Goal: Transaction & Acquisition: Purchase product/service

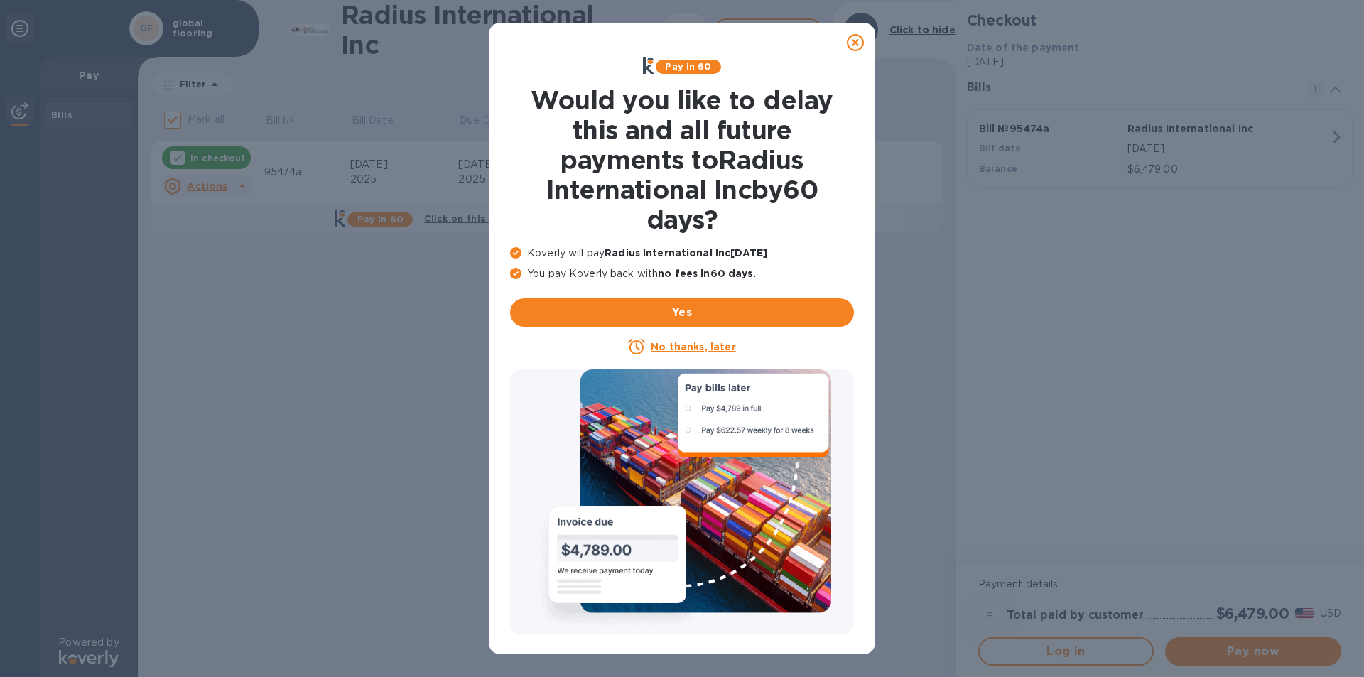
click at [856, 43] on icon at bounding box center [855, 42] width 17 height 17
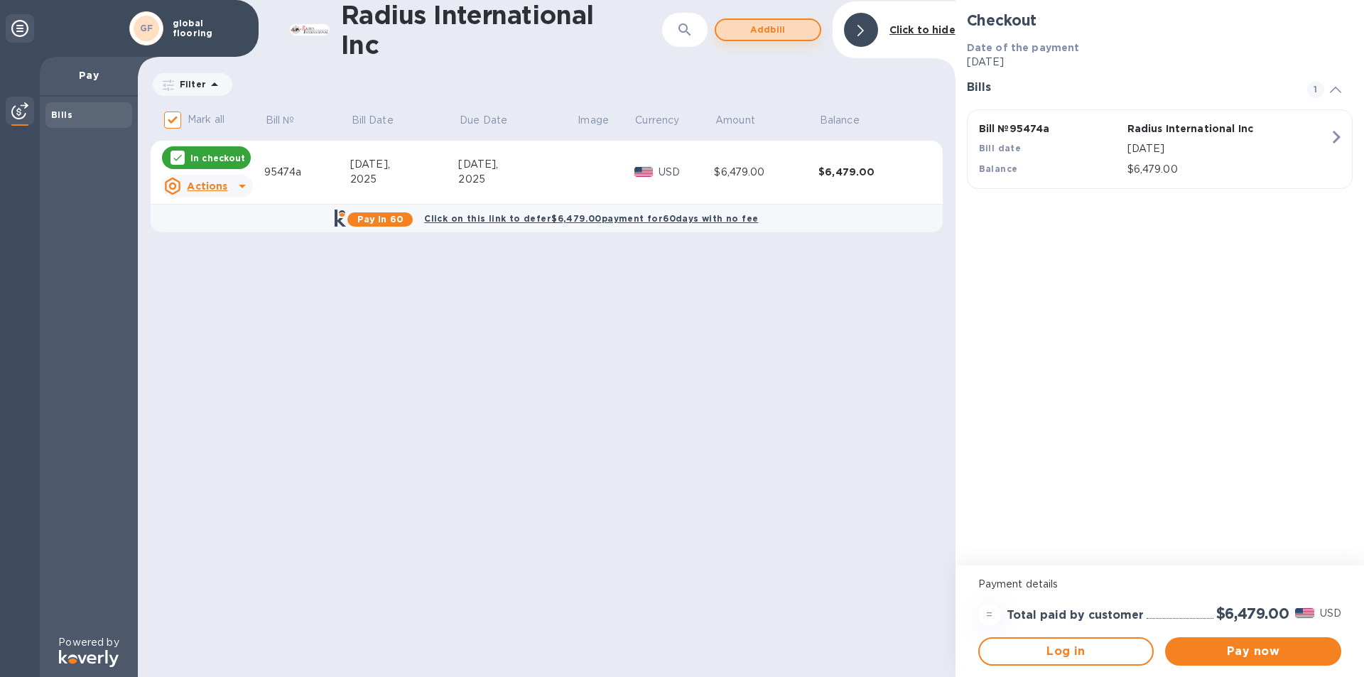
click at [768, 30] on span "Add bill" at bounding box center [768, 29] width 81 height 17
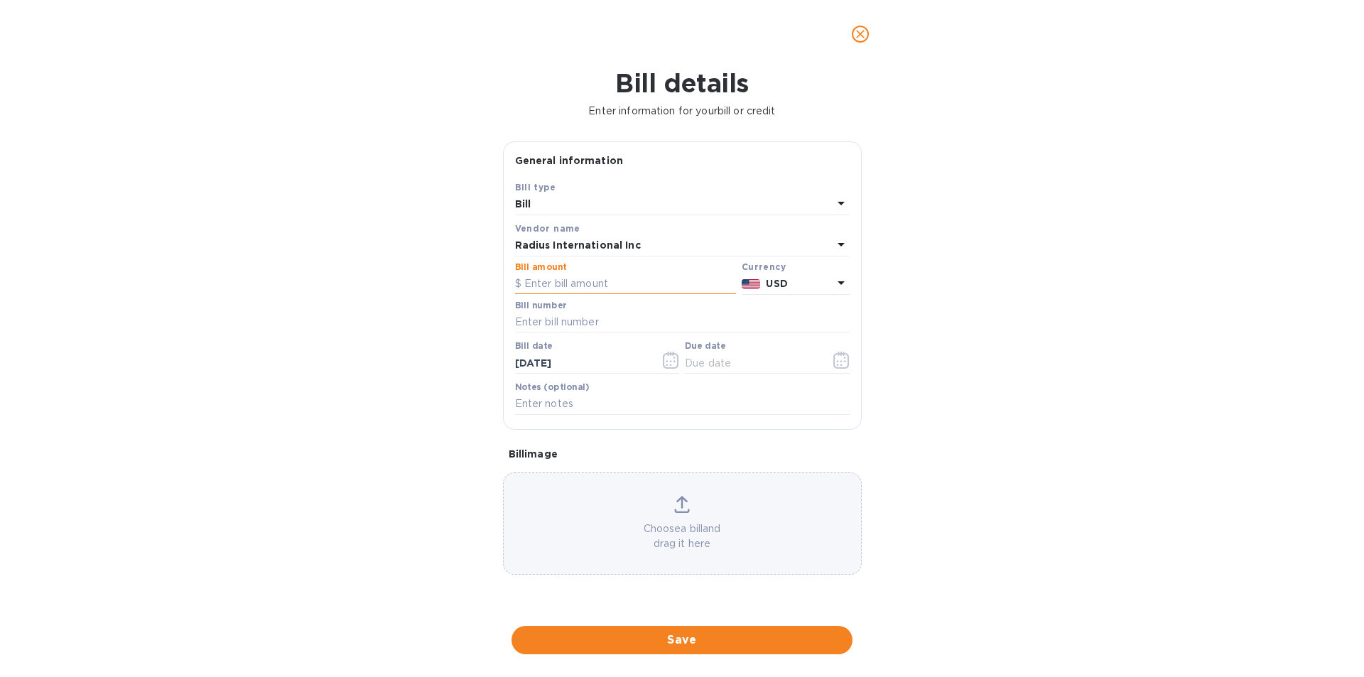
click at [572, 284] on input "text" at bounding box center [625, 284] width 221 height 21
type input "5,260.05"
click at [551, 325] on input "text" at bounding box center [682, 322] width 335 height 21
type input "95351"
click at [701, 356] on input "text" at bounding box center [752, 362] width 134 height 21
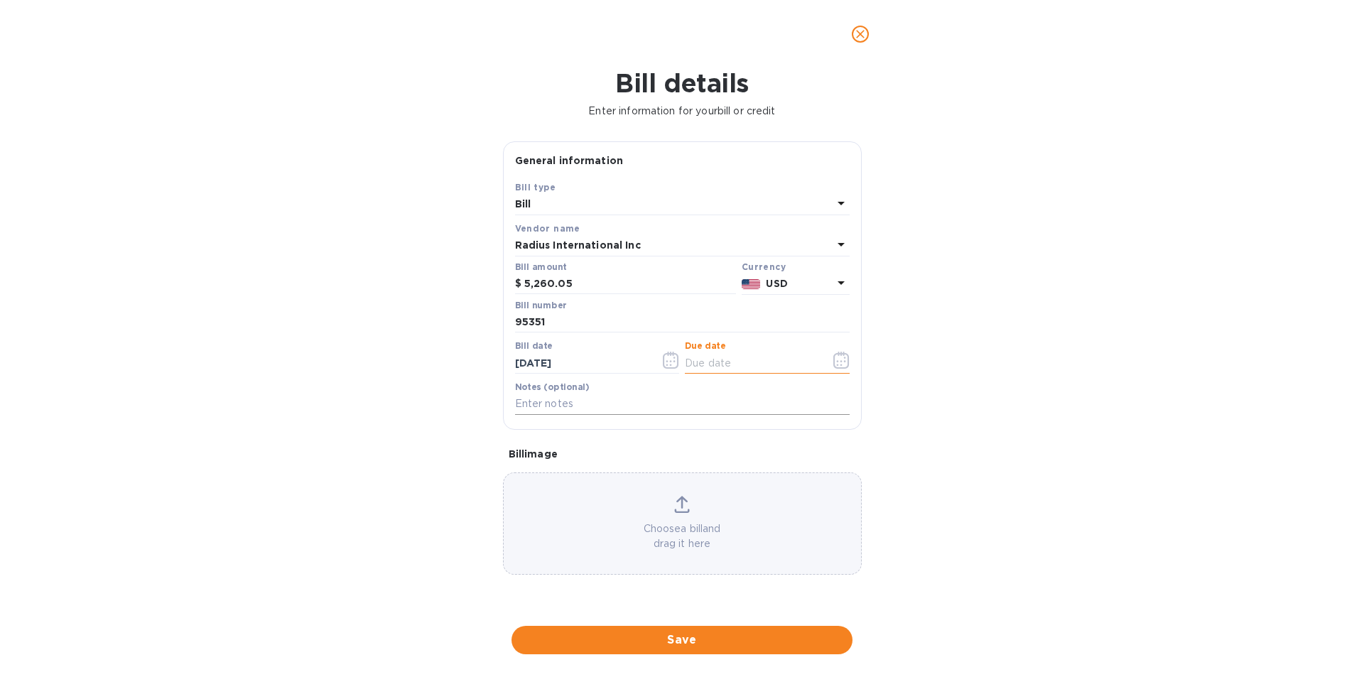
type input "[DATE]"
click at [691, 631] on button "Save" at bounding box center [682, 640] width 341 height 28
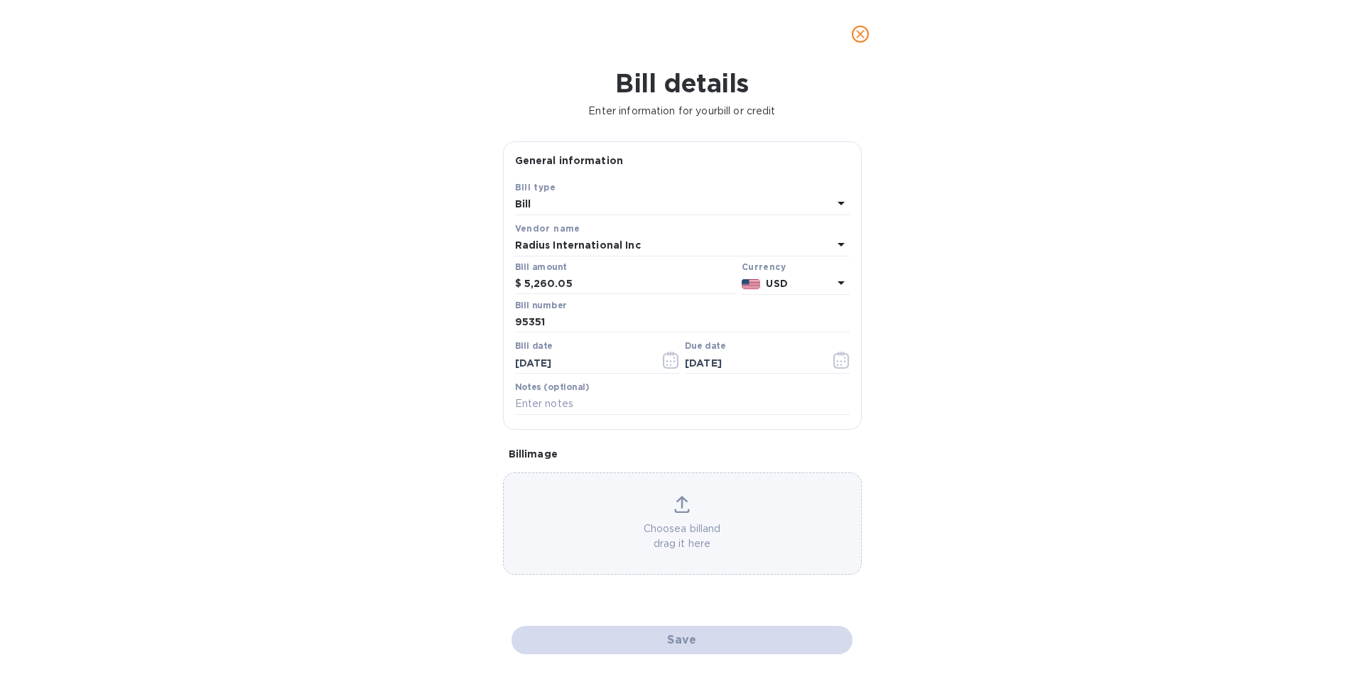
checkbox input "false"
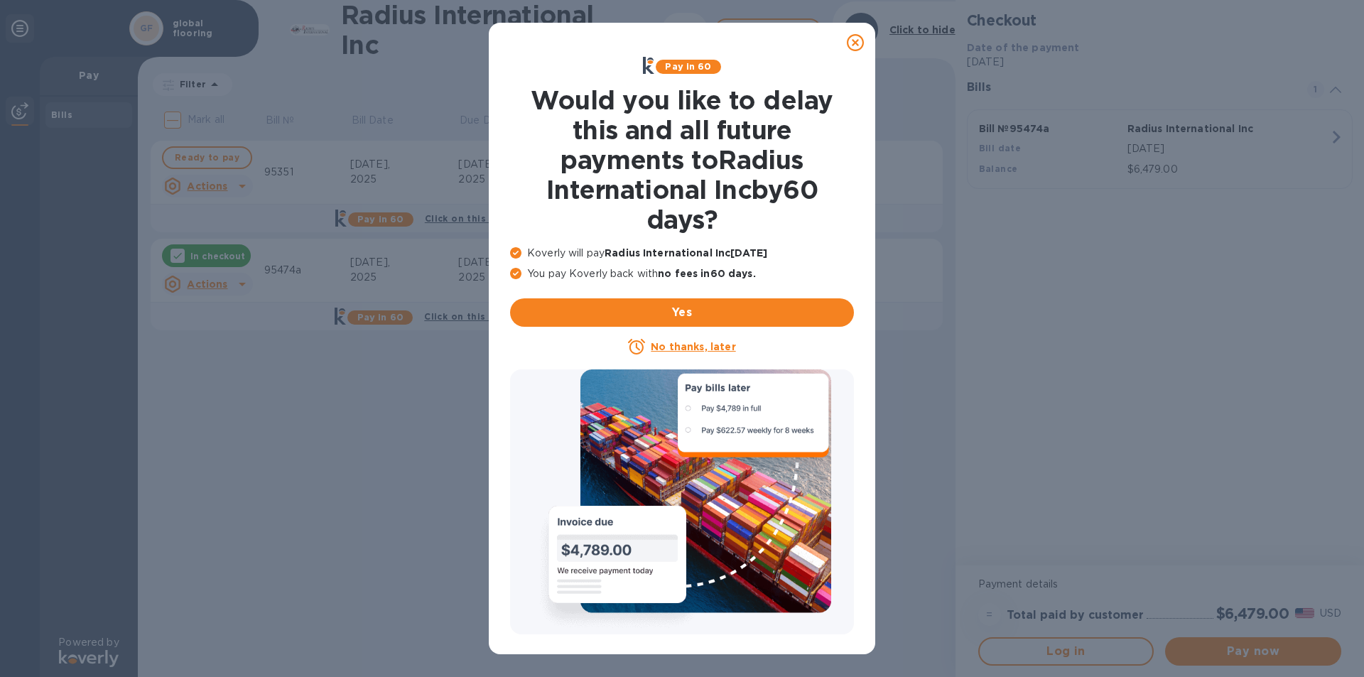
click at [854, 43] on icon at bounding box center [855, 42] width 17 height 17
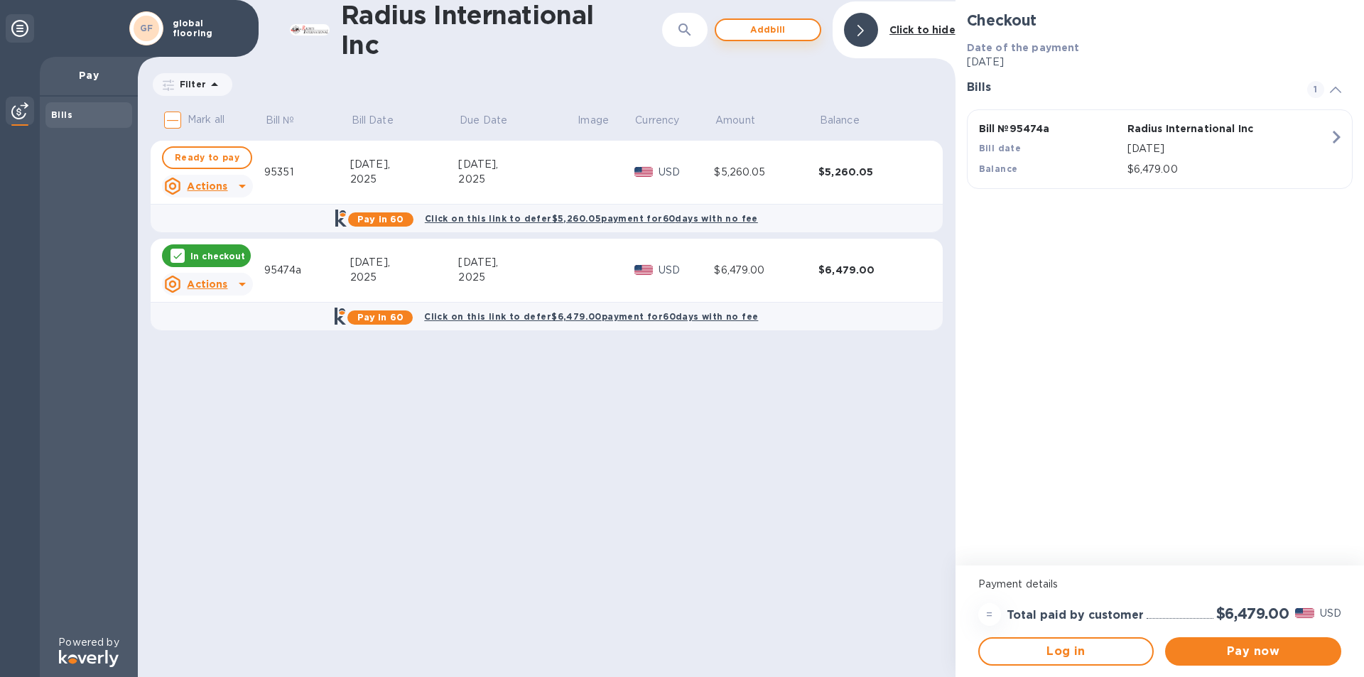
click at [784, 30] on span "Add bill" at bounding box center [768, 29] width 81 height 17
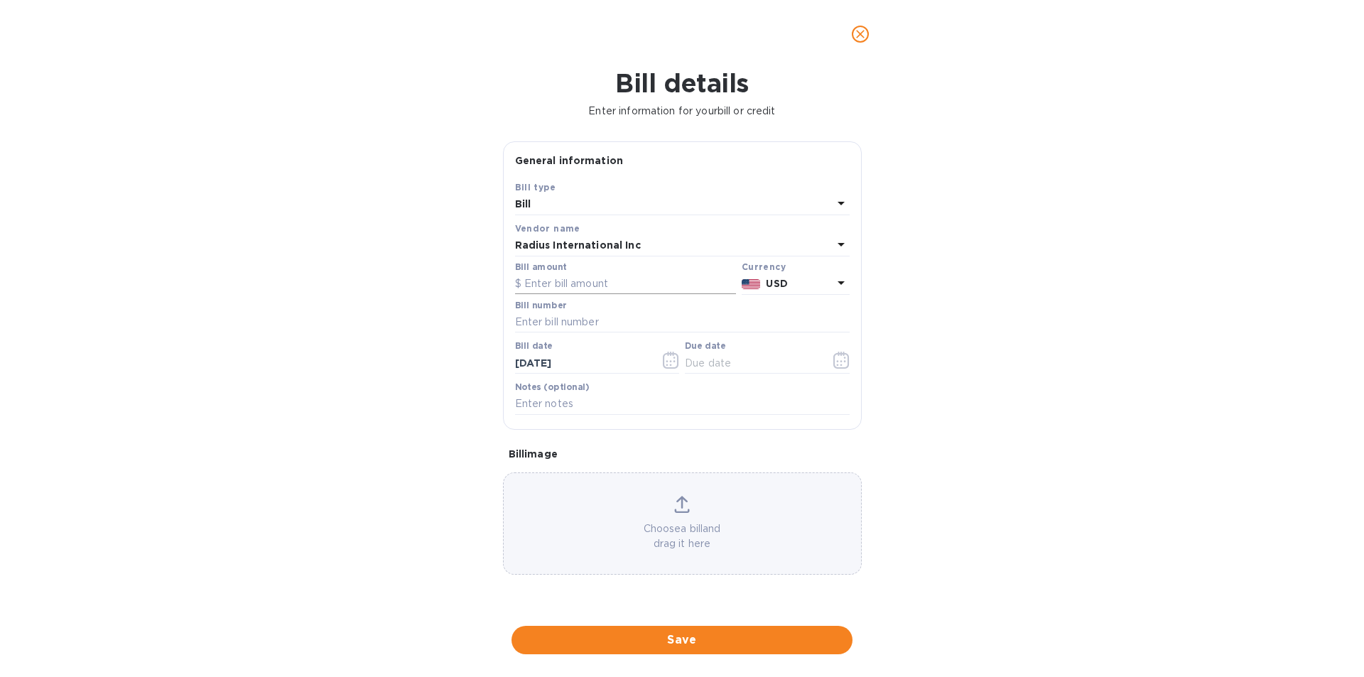
click at [528, 283] on input "text" at bounding box center [625, 284] width 221 height 21
type input "34,425.13"
click at [603, 321] on input "text" at bounding box center [682, 322] width 335 height 21
type input "95474"
click at [720, 370] on input "text" at bounding box center [752, 362] width 134 height 21
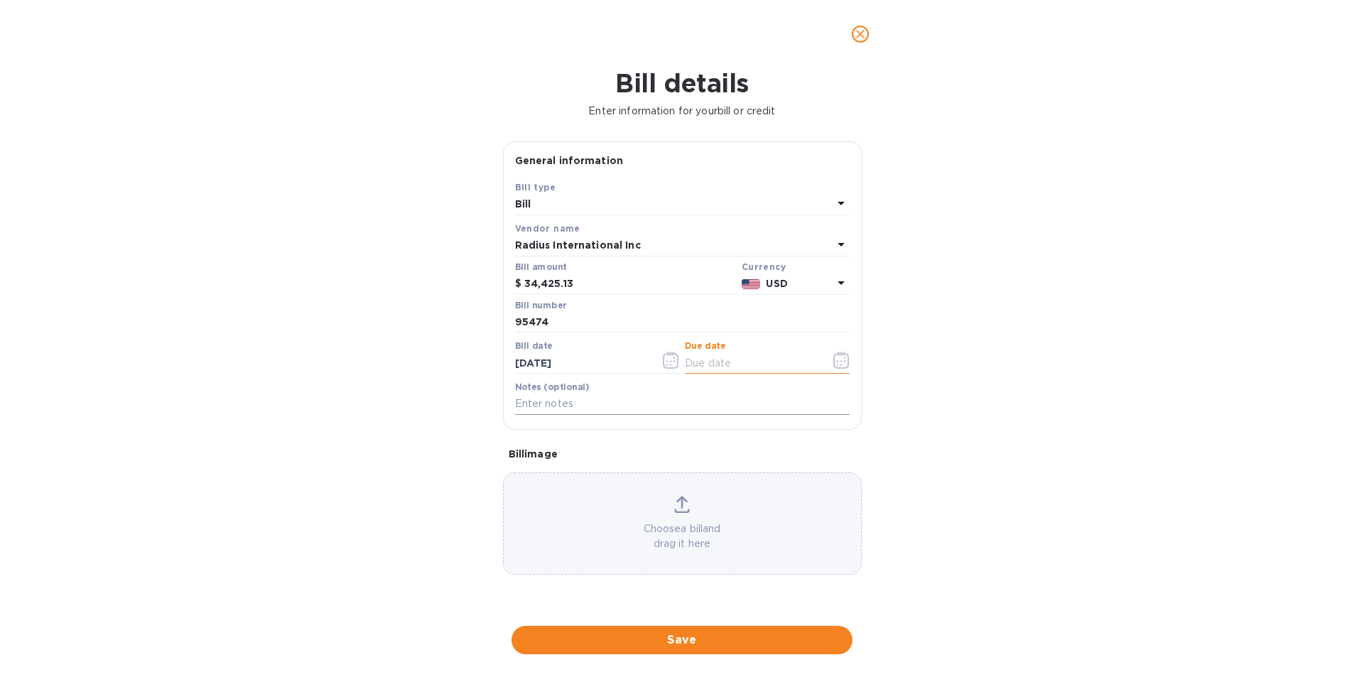
type input "[DATE]"
click at [710, 640] on span "Save" at bounding box center [682, 640] width 318 height 17
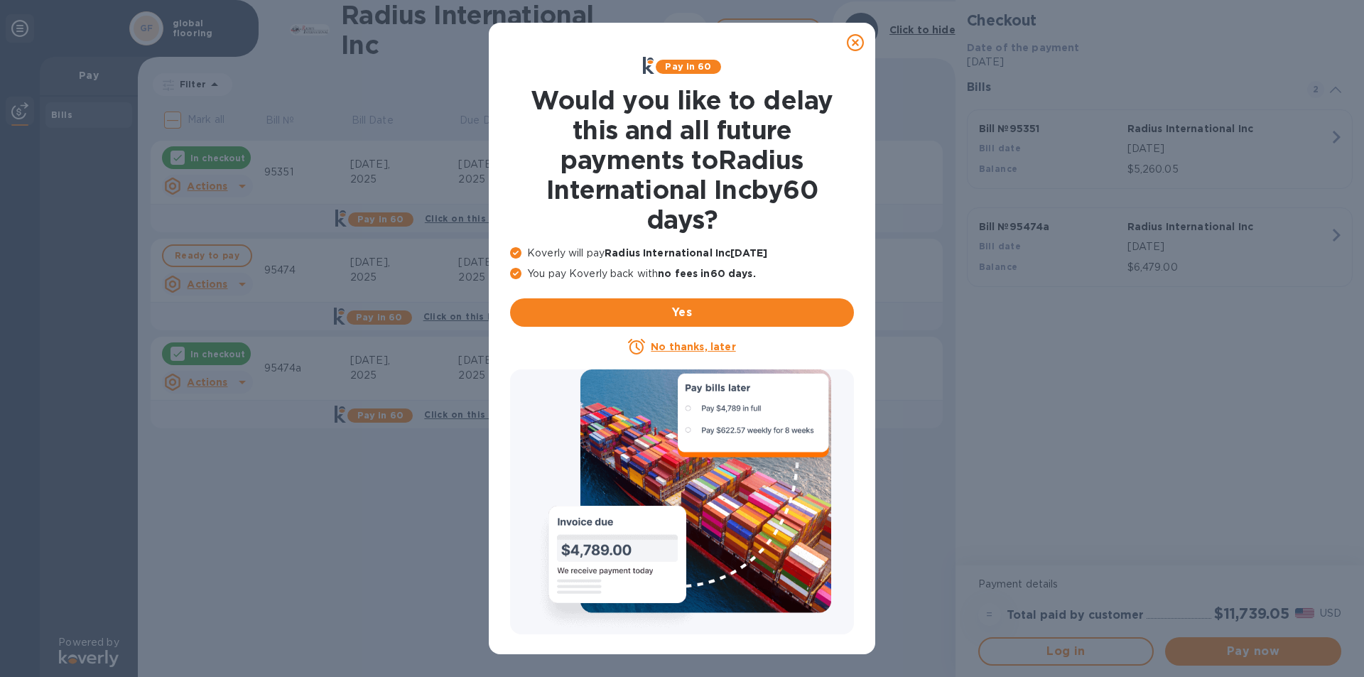
click at [854, 40] on icon at bounding box center [855, 42] width 17 height 17
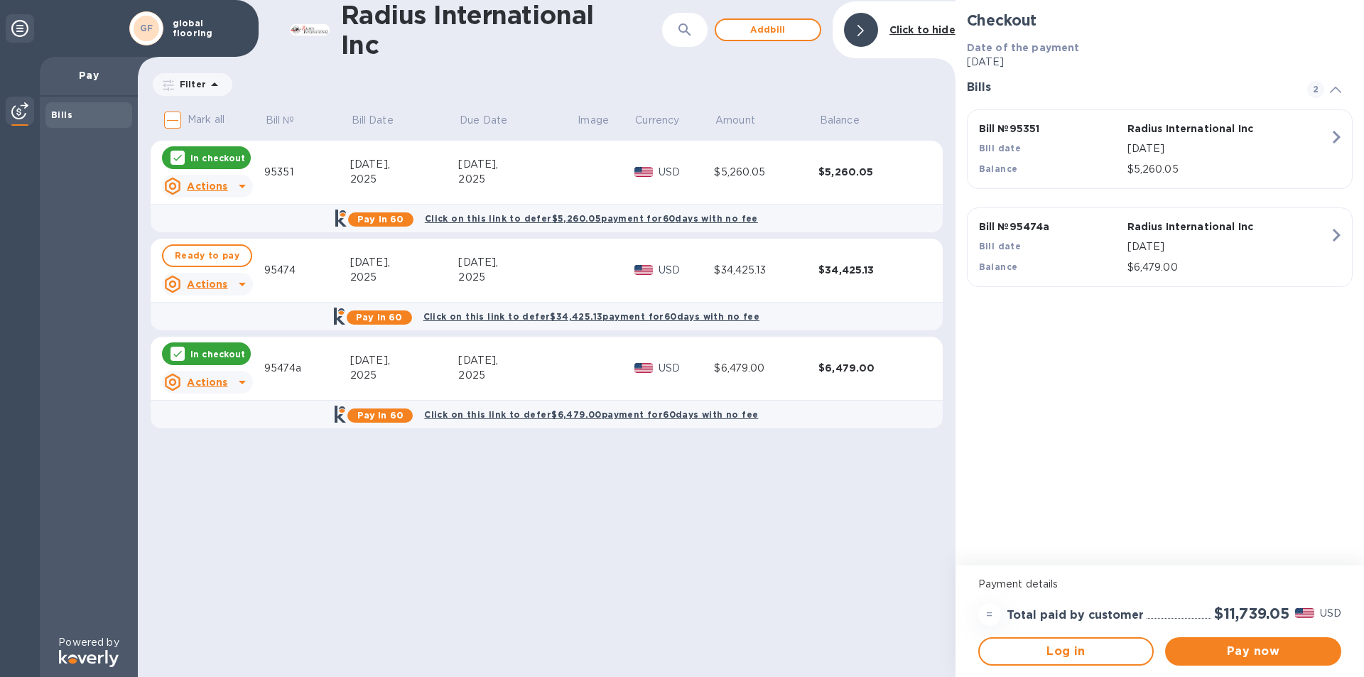
click at [174, 119] on input "Mark all" at bounding box center [173, 120] width 30 height 30
checkbox input "true"
click at [1223, 660] on button "Pay now" at bounding box center [1253, 651] width 176 height 28
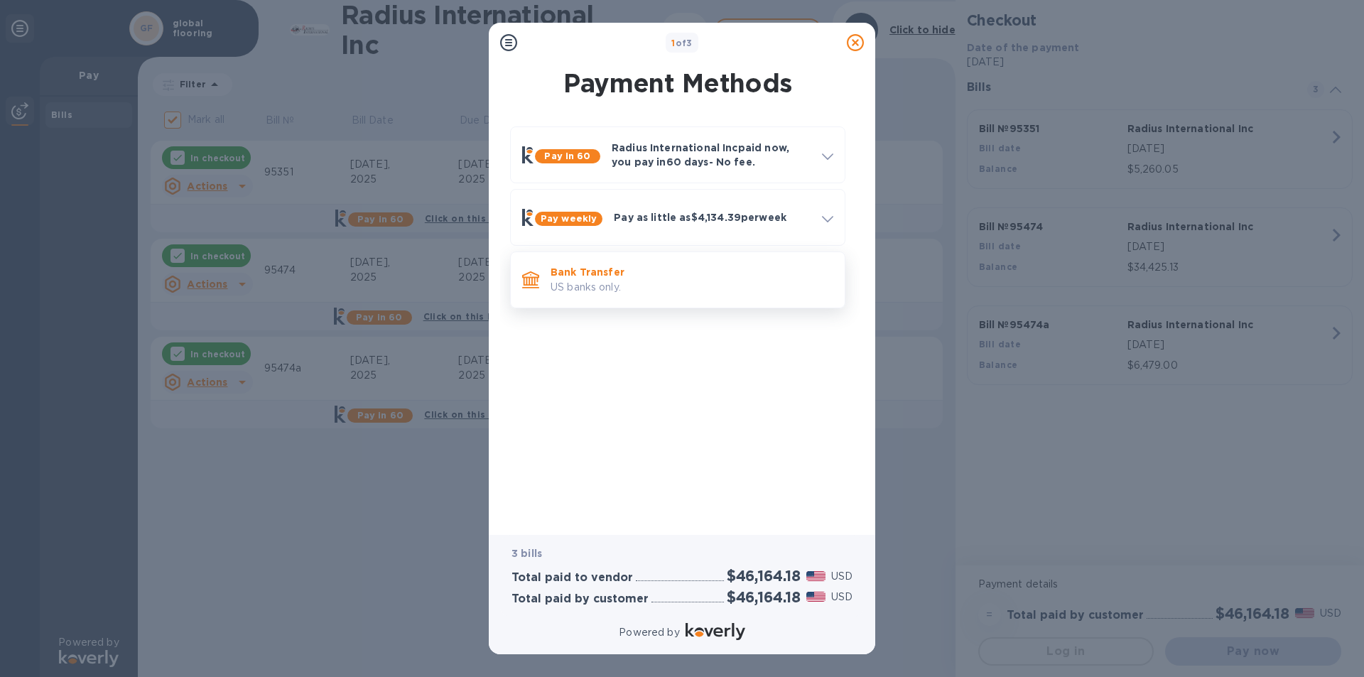
click at [652, 286] on p "US banks only." at bounding box center [692, 287] width 283 height 15
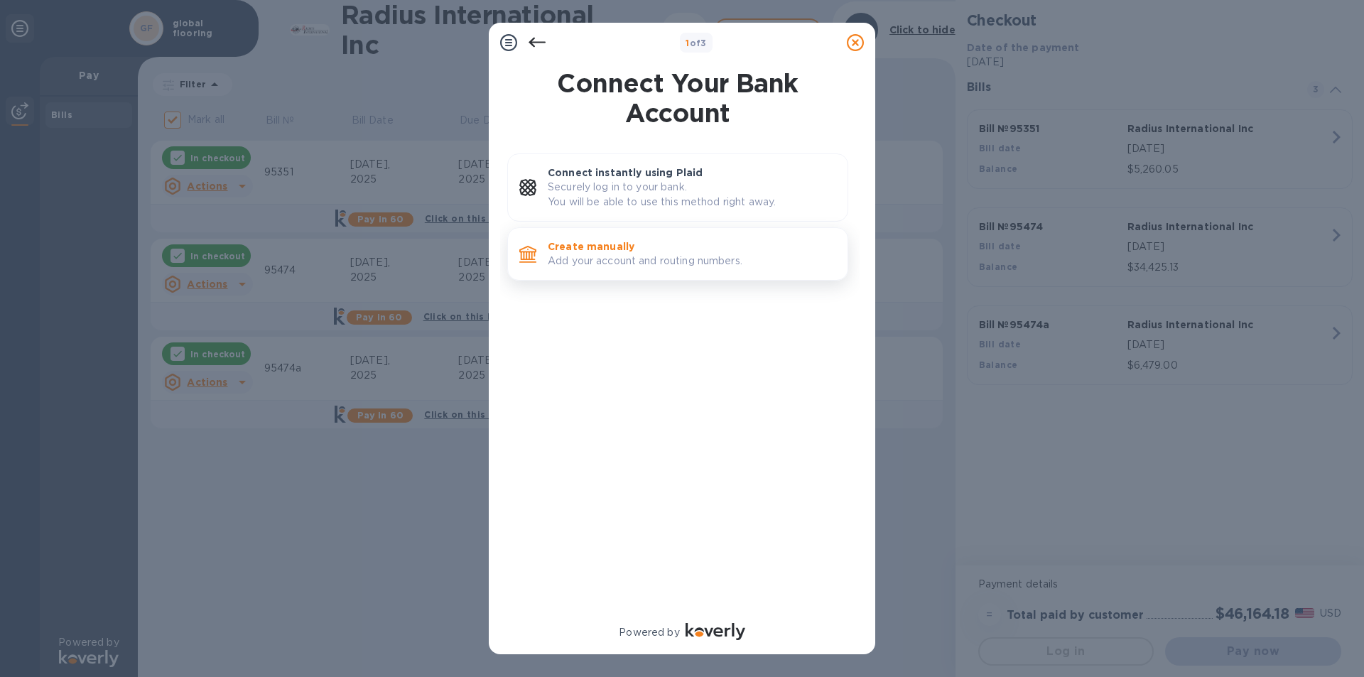
click at [629, 268] on p "Add your account and routing numbers." at bounding box center [692, 261] width 289 height 15
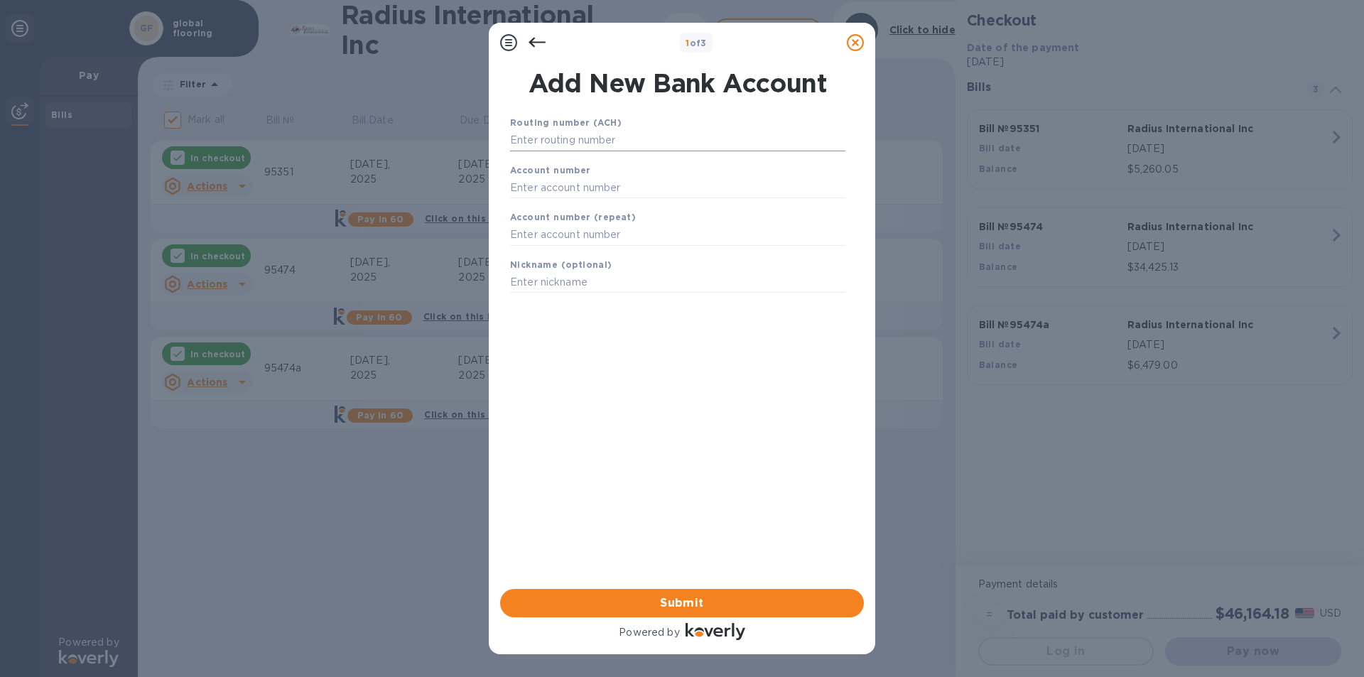
click at [542, 146] on input "text" at bounding box center [677, 140] width 335 height 21
type input "011000138"
type input "004613400530"
click at [678, 607] on span "Submit" at bounding box center [682, 603] width 341 height 17
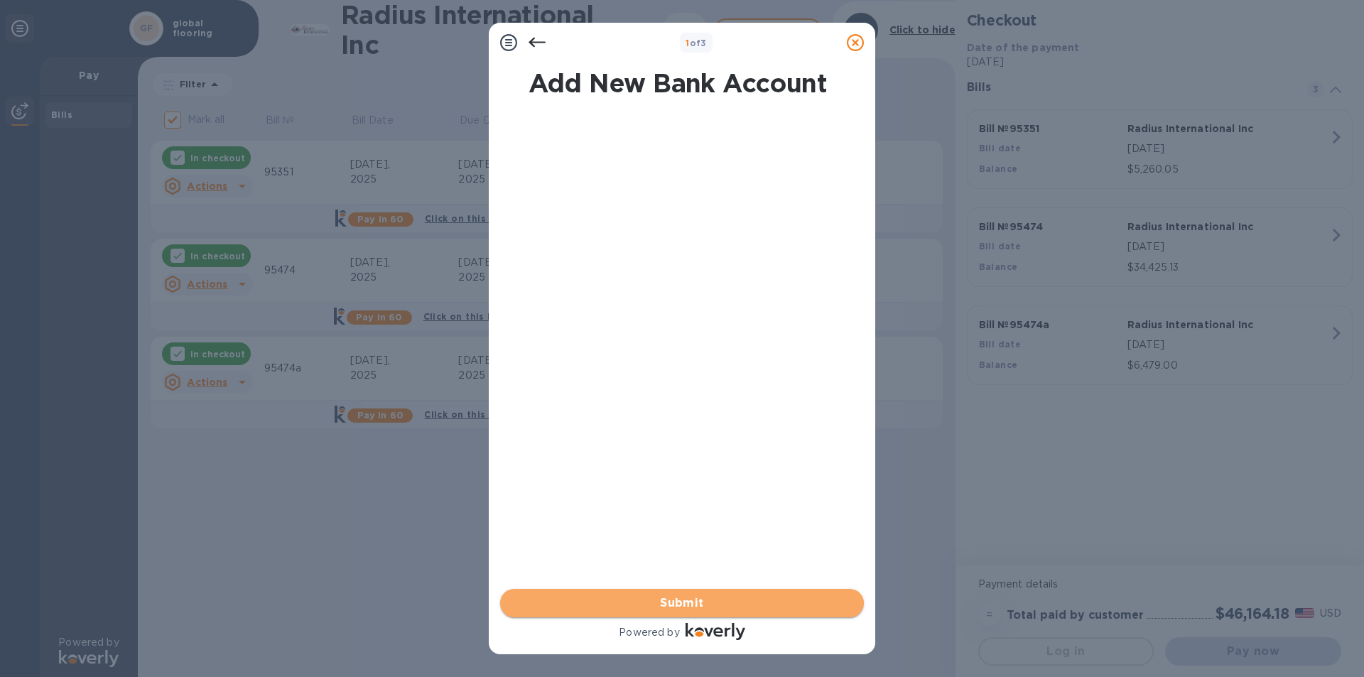
click at [637, 604] on span "Submit" at bounding box center [682, 603] width 341 height 17
